Goal: Task Accomplishment & Management: Manage account settings

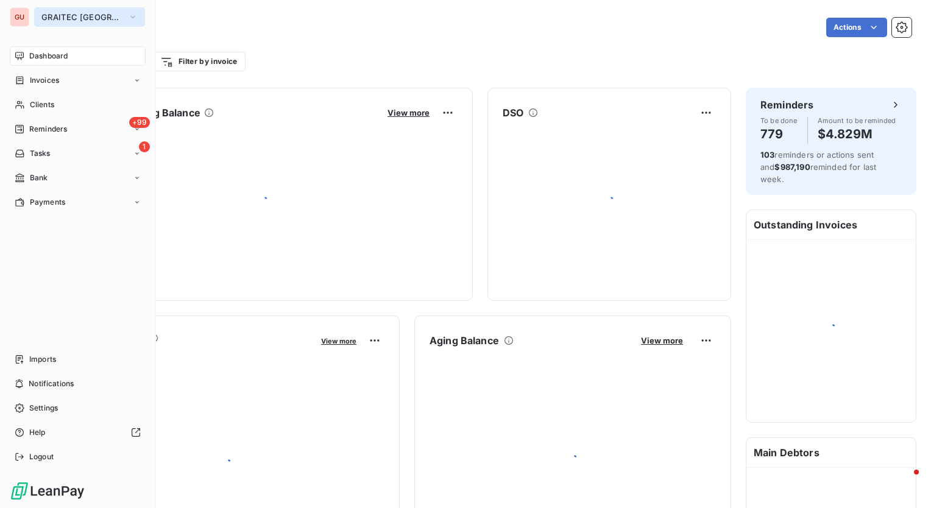
click at [94, 16] on span "GRAITEC [GEOGRAPHIC_DATA]" at bounding box center [82, 17] width 82 height 10
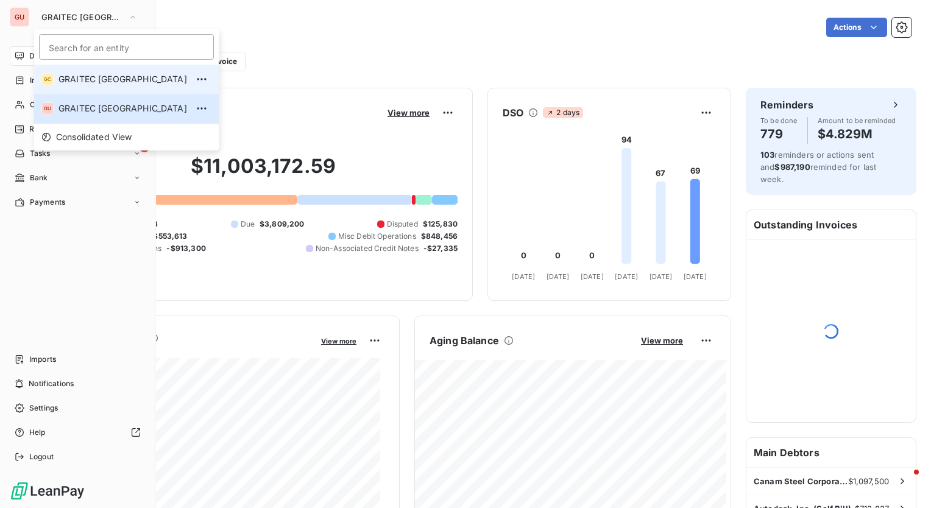
click at [77, 80] on span "GRAITEC [GEOGRAPHIC_DATA]" at bounding box center [123, 79] width 129 height 12
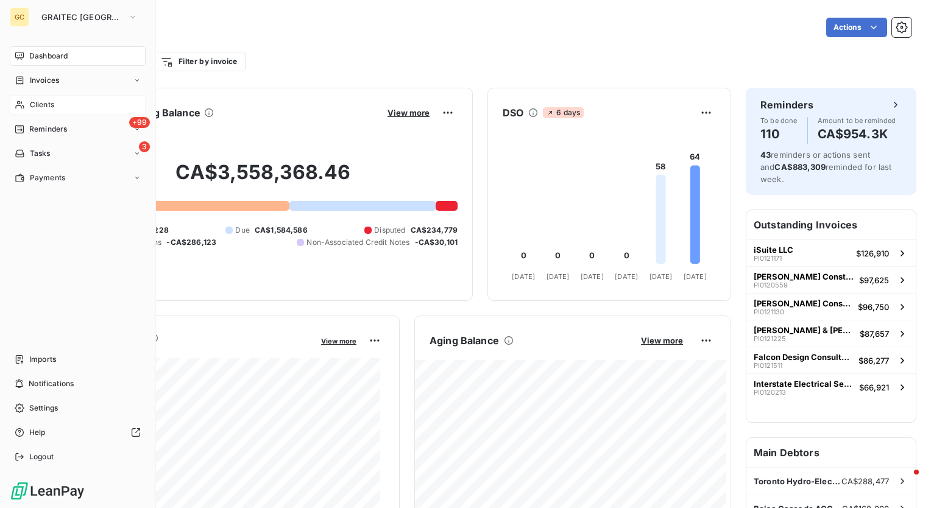
click at [44, 99] on div "Clients" at bounding box center [78, 105] width 136 height 20
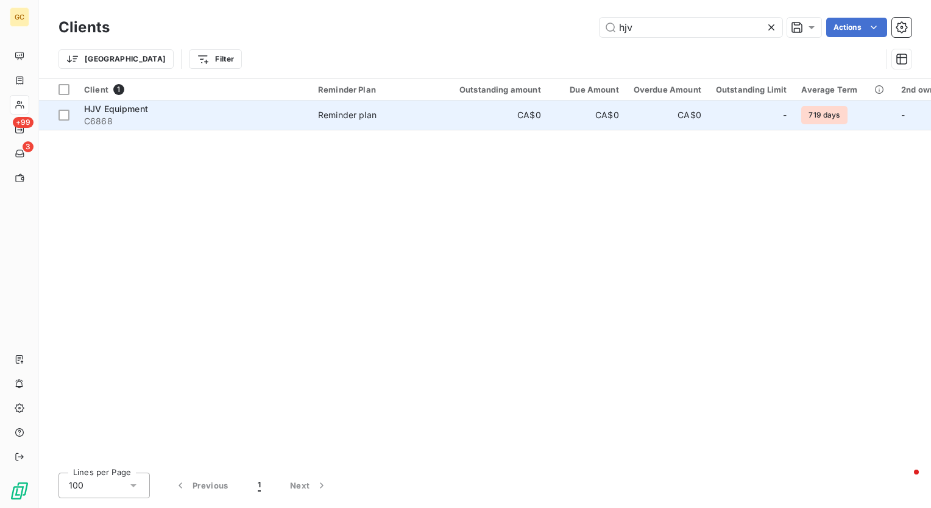
type input "hjv"
click at [140, 111] on span "HJV Equipment" at bounding box center [116, 109] width 64 height 10
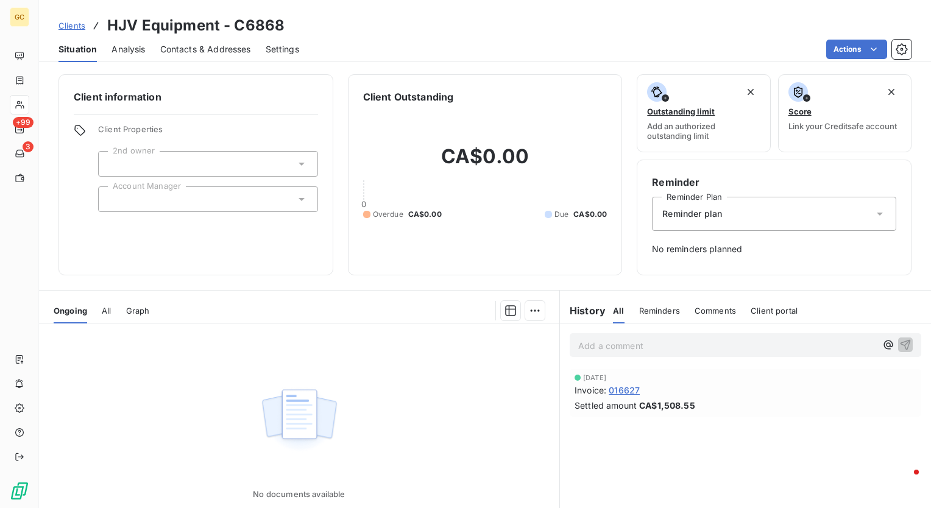
scroll to position [85, 0]
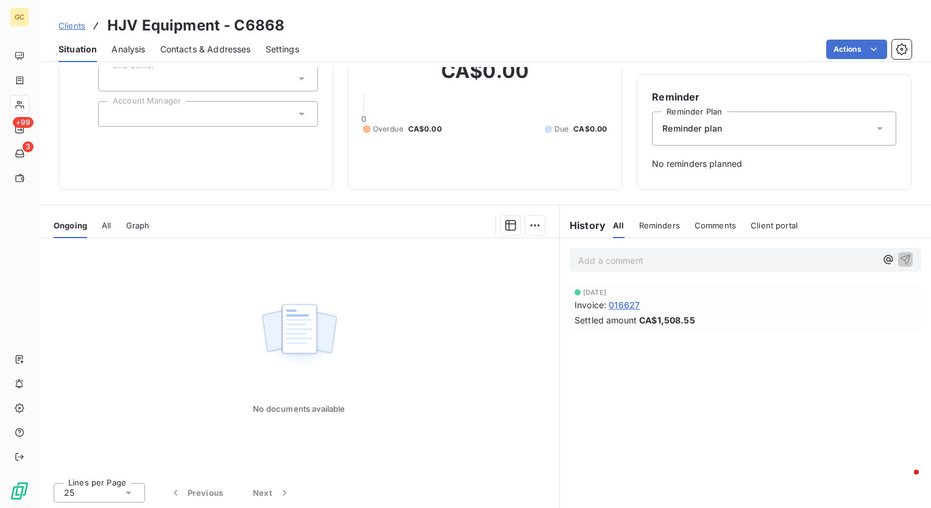
click at [728, 325] on div "Settled amount CA$1,508.55" at bounding box center [746, 320] width 342 height 13
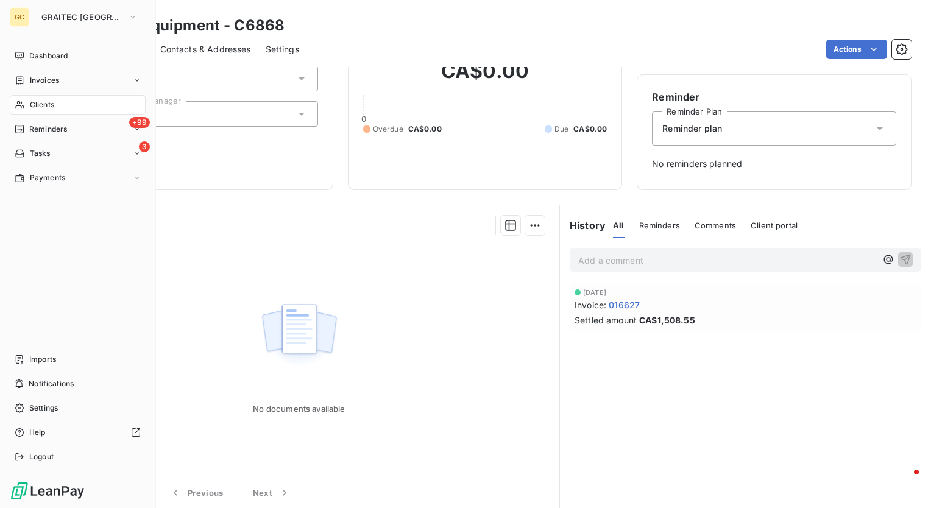
click at [45, 104] on span "Clients" at bounding box center [42, 104] width 24 height 11
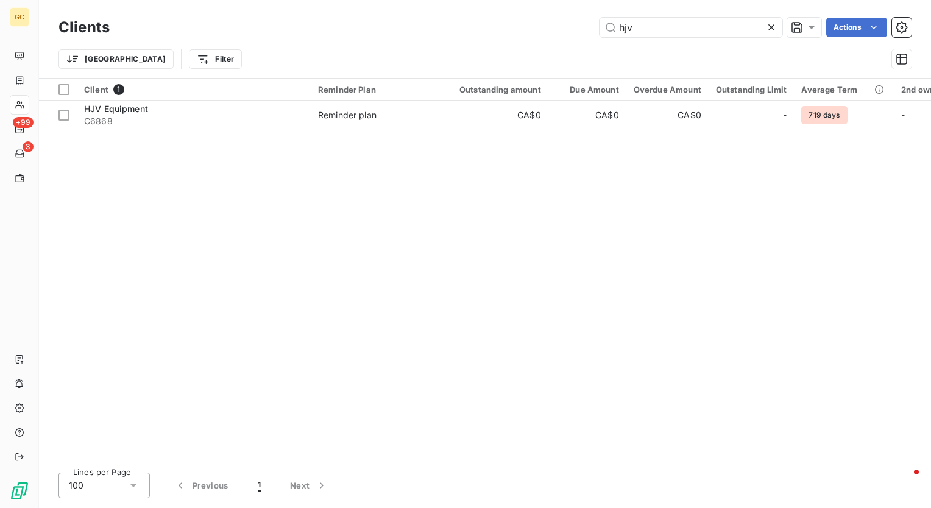
drag, startPoint x: 655, startPoint y: 27, endPoint x: 577, endPoint y: 18, distance: 78.6
click at [577, 18] on div "hjv Actions" at bounding box center [518, 28] width 788 height 20
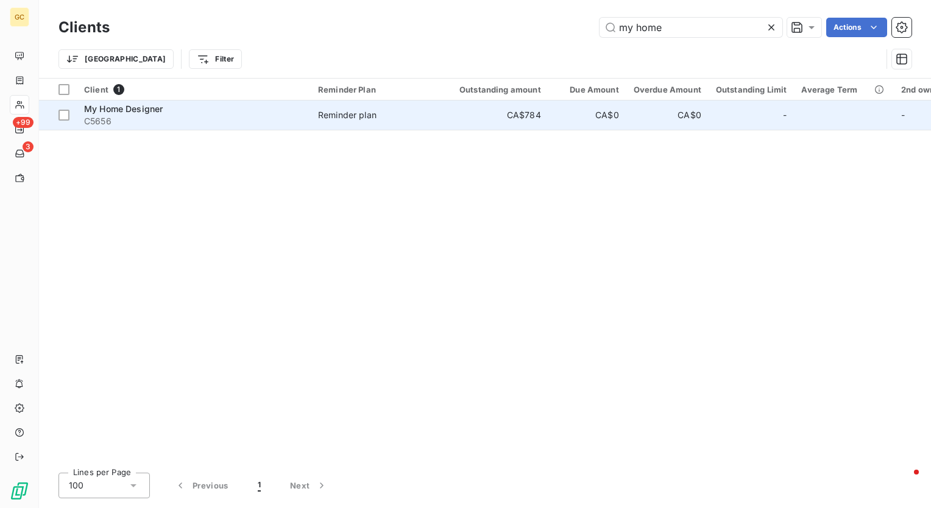
type input "my home"
click at [149, 110] on span "My Home Designer" at bounding box center [123, 109] width 79 height 10
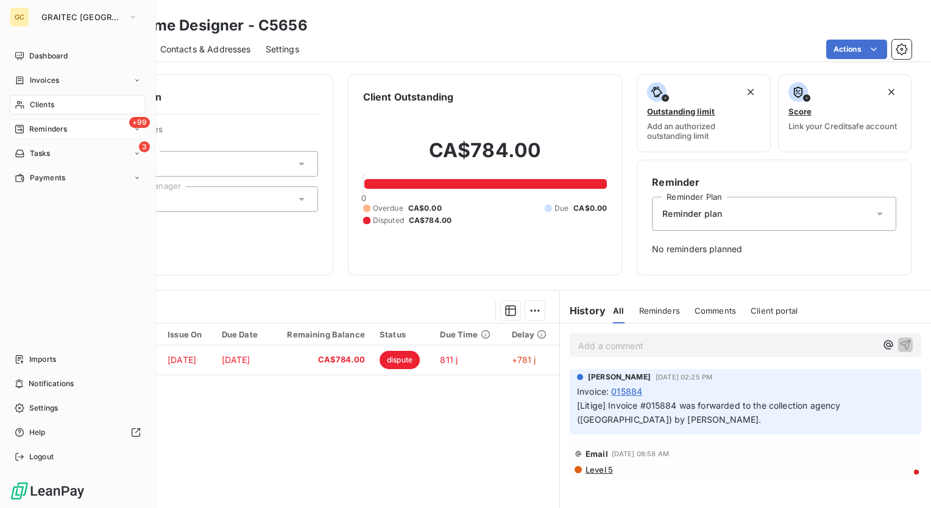
click at [37, 129] on span "Reminders" at bounding box center [48, 129] width 38 height 11
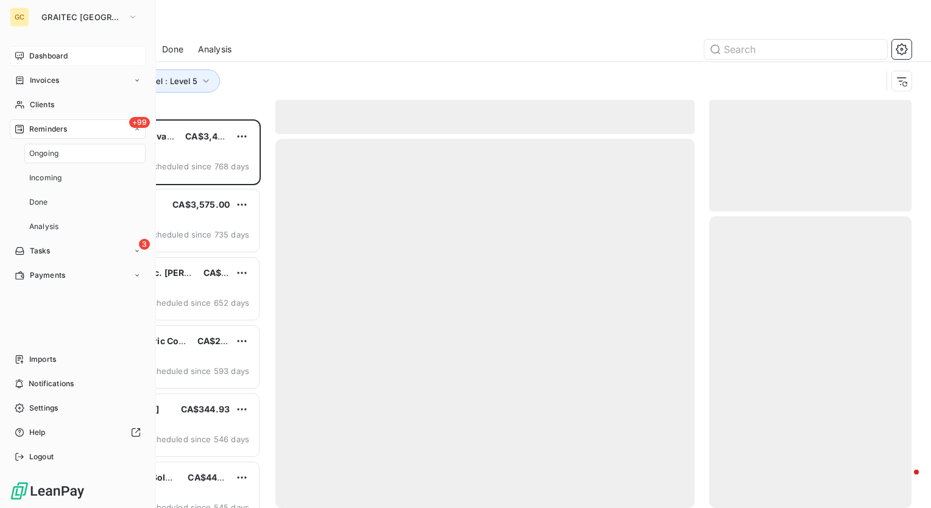
scroll to position [380, 193]
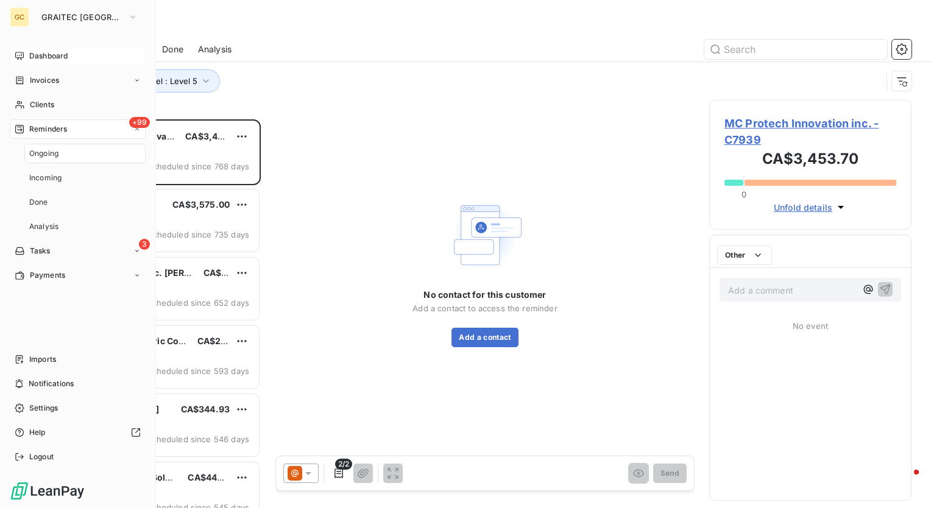
click at [54, 62] on div "Dashboard" at bounding box center [78, 56] width 136 height 20
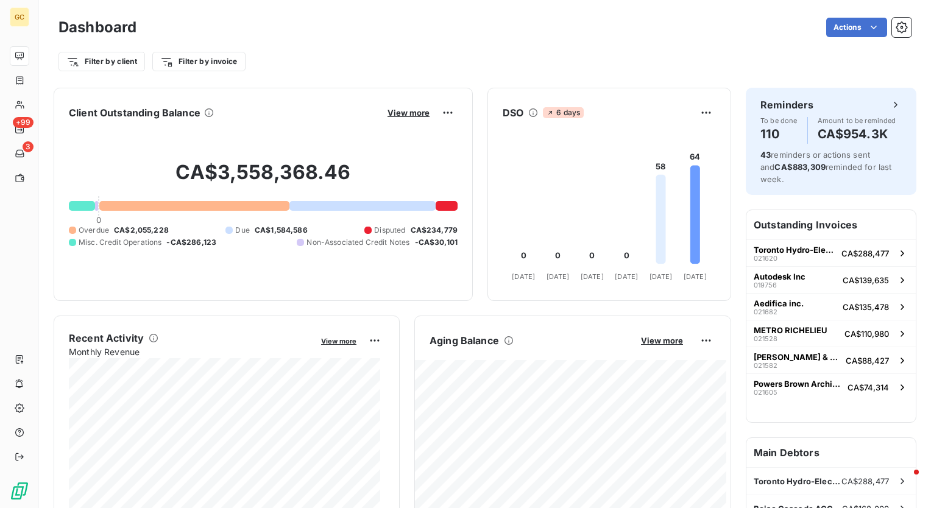
click at [446, 206] on div at bounding box center [447, 206] width 22 height 10
click at [402, 113] on span "View more" at bounding box center [409, 113] width 42 height 10
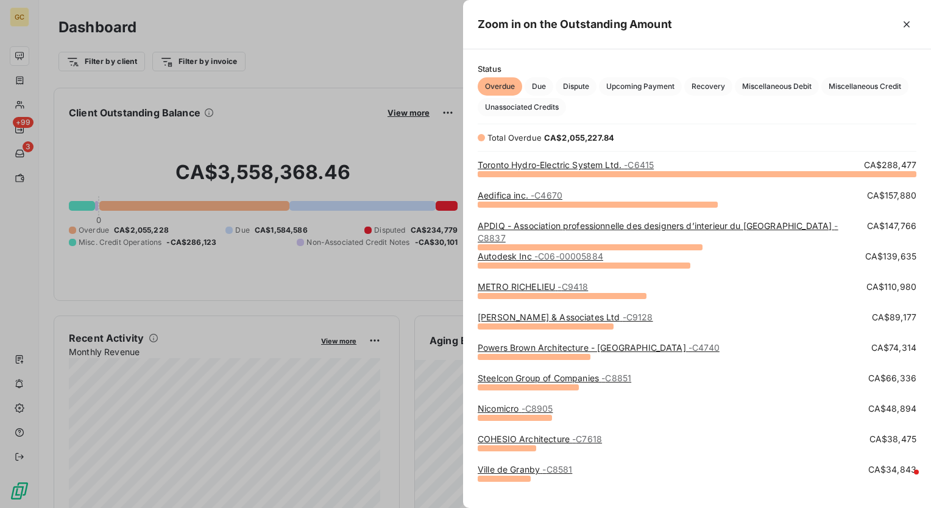
scroll to position [326, 458]
click at [575, 87] on span "Dispute" at bounding box center [576, 86] width 41 height 18
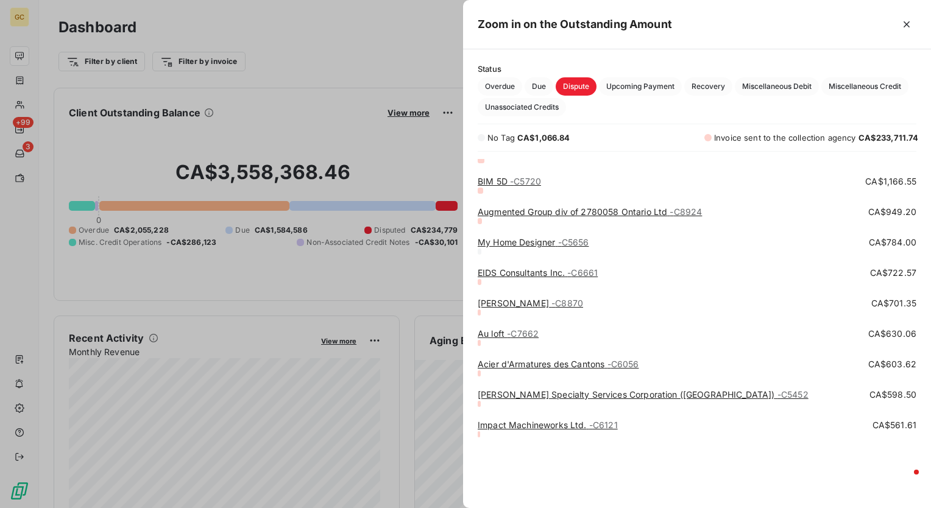
scroll to position [0, 0]
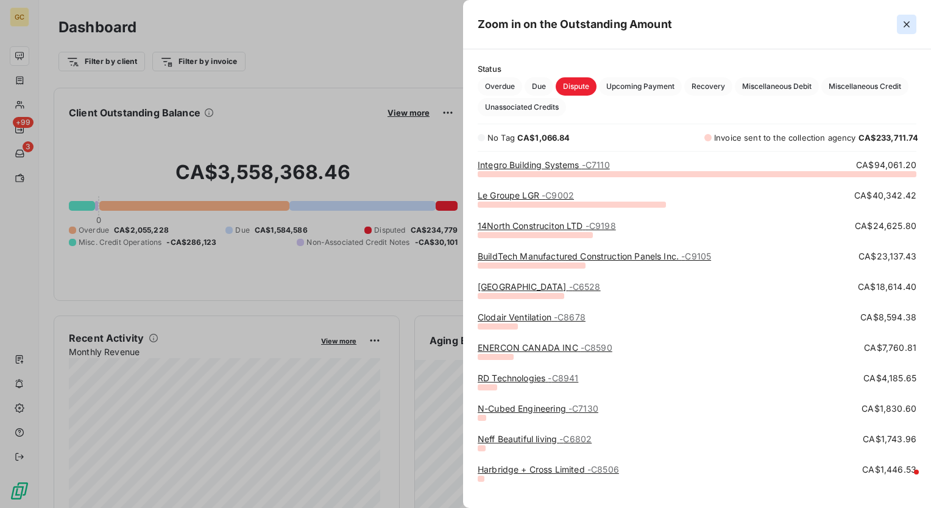
click at [907, 23] on icon "button" at bounding box center [907, 24] width 12 height 12
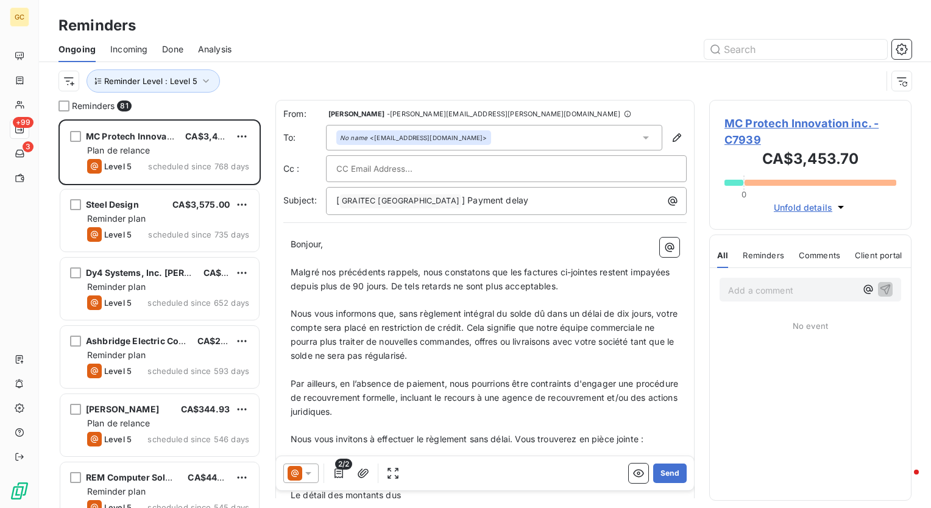
scroll to position [380, 193]
click at [263, 97] on div "Reminder Level : Level 5" at bounding box center [485, 81] width 853 height 38
click at [277, 40] on div at bounding box center [579, 50] width 666 height 20
click at [207, 83] on icon "button" at bounding box center [206, 81] width 12 height 12
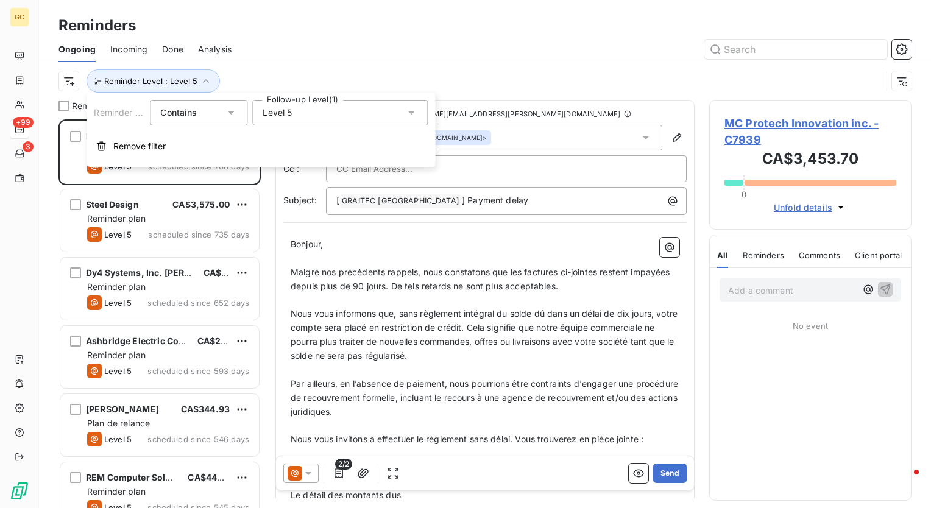
click at [405, 109] on div "Level 5" at bounding box center [340, 113] width 176 height 26
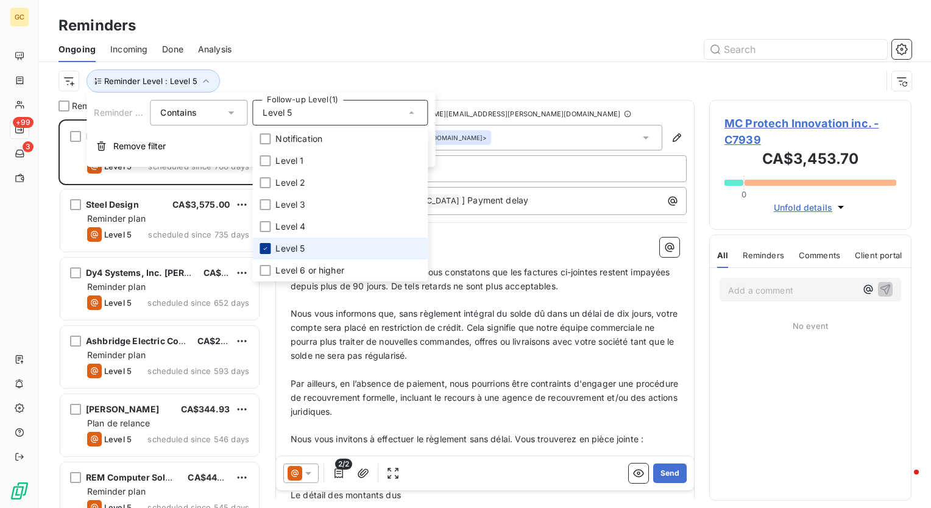
click at [265, 245] on icon at bounding box center [265, 248] width 7 height 7
click at [290, 37] on div "Ongoing Incoming Done Analysis" at bounding box center [485, 50] width 892 height 26
